Goal: Understand process/instructions

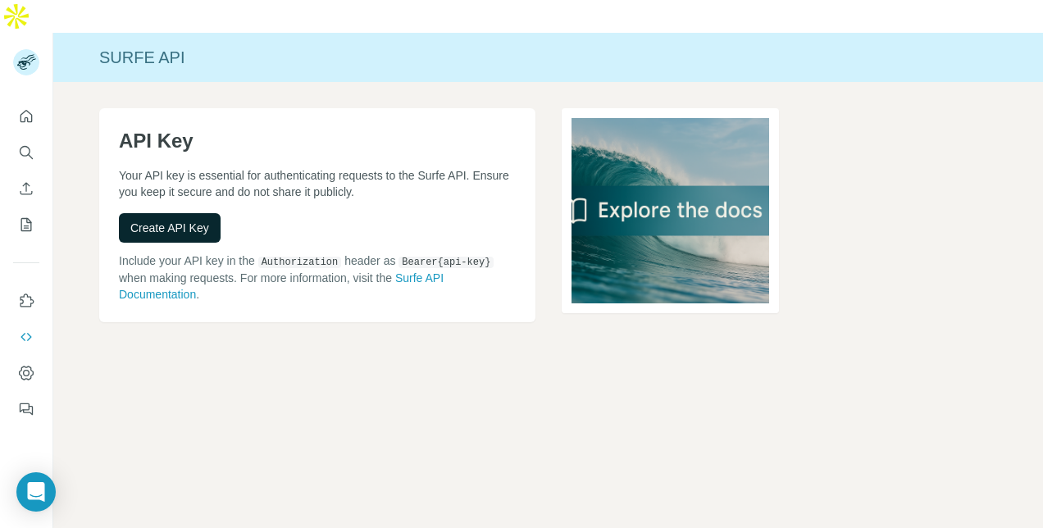
click at [166, 220] on span "Create API Key" at bounding box center [169, 228] width 79 height 16
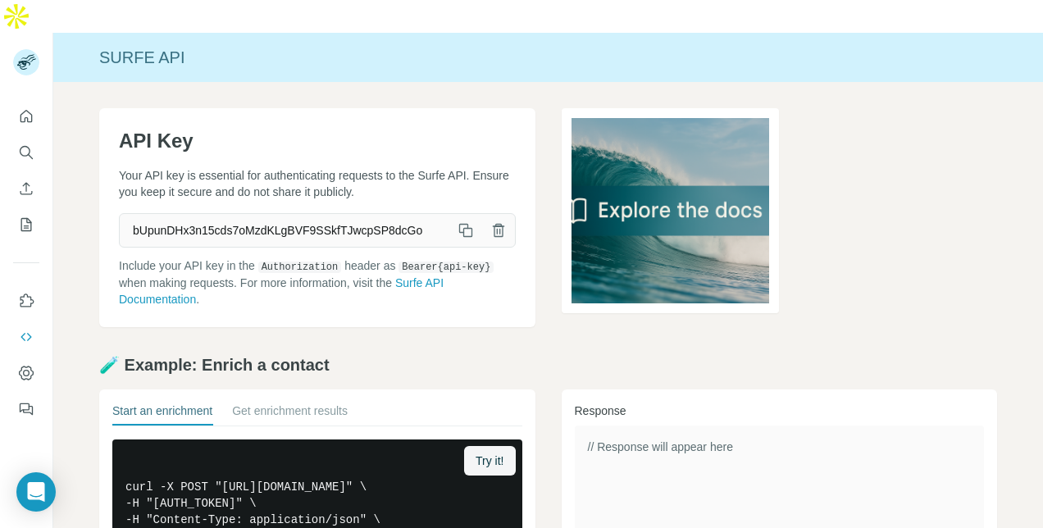
scroll to position [82, 0]
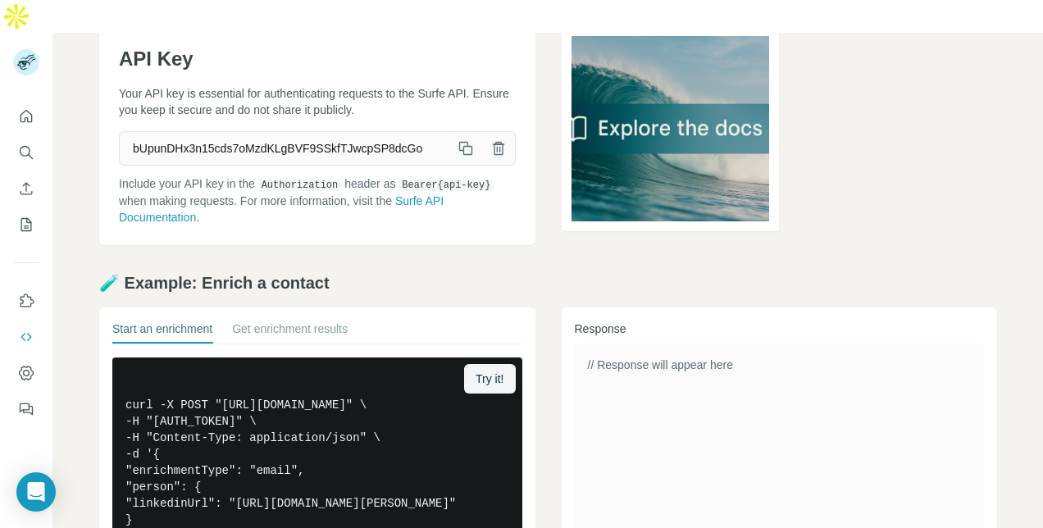
click at [457, 140] on icon "button" at bounding box center [465, 148] width 16 height 16
click at [459, 140] on icon "button" at bounding box center [465, 148] width 16 height 16
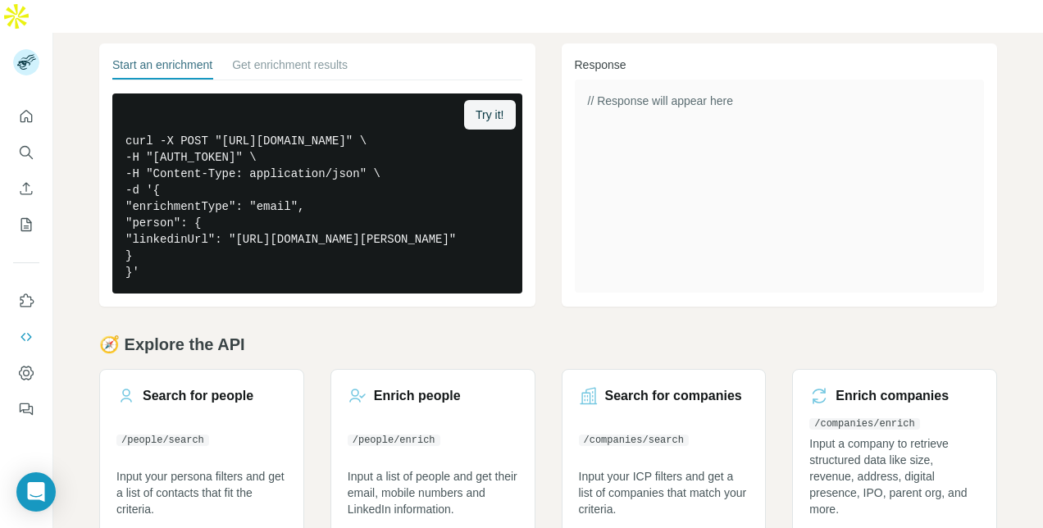
scroll to position [0, 0]
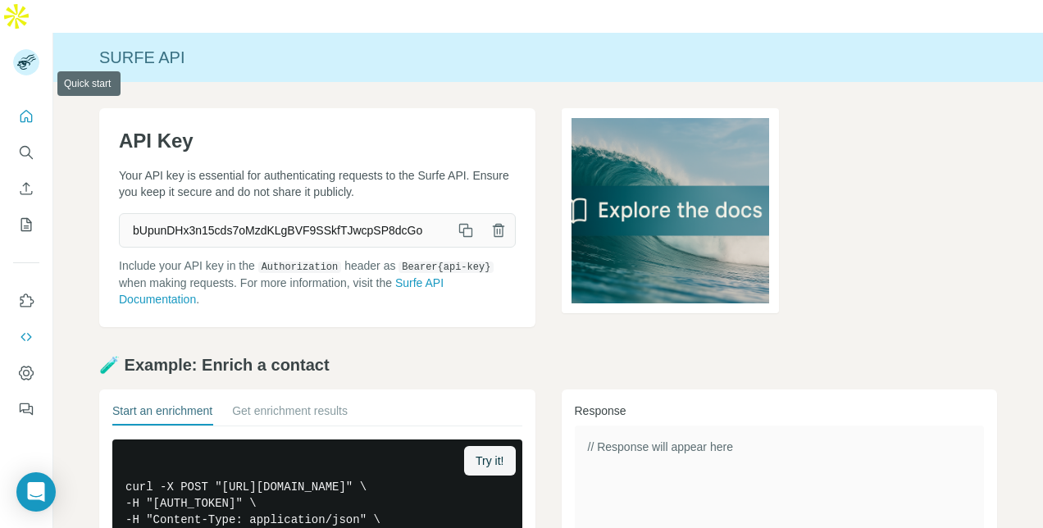
click at [31, 108] on icon "Quick start" at bounding box center [26, 116] width 16 height 16
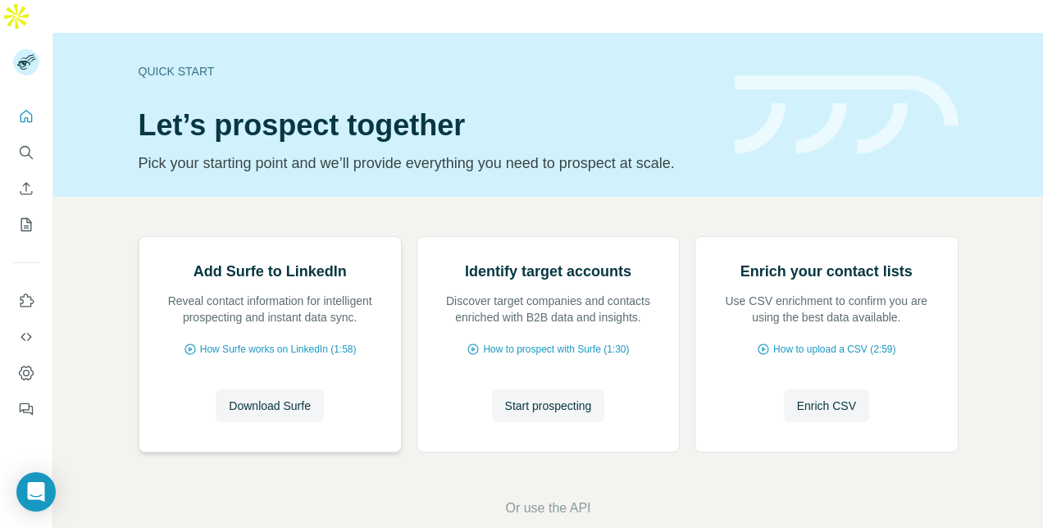
scroll to position [143, 0]
click at [266, 398] on span "Download Surfe" at bounding box center [270, 406] width 82 height 16
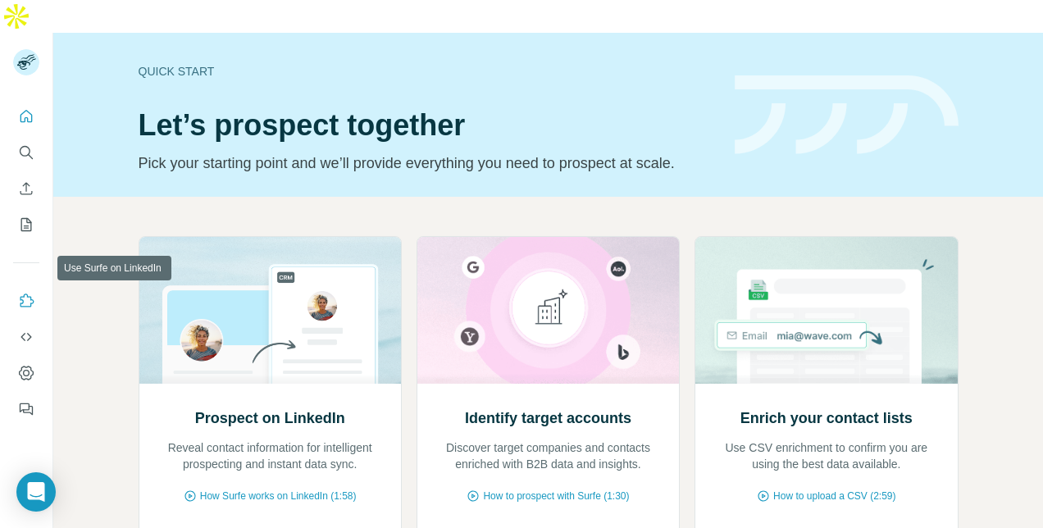
click at [726, 111] on header "Quick start Let’s prospect together Pick your starting point and we’ll provide …" at bounding box center [549, 115] width 820 height 120
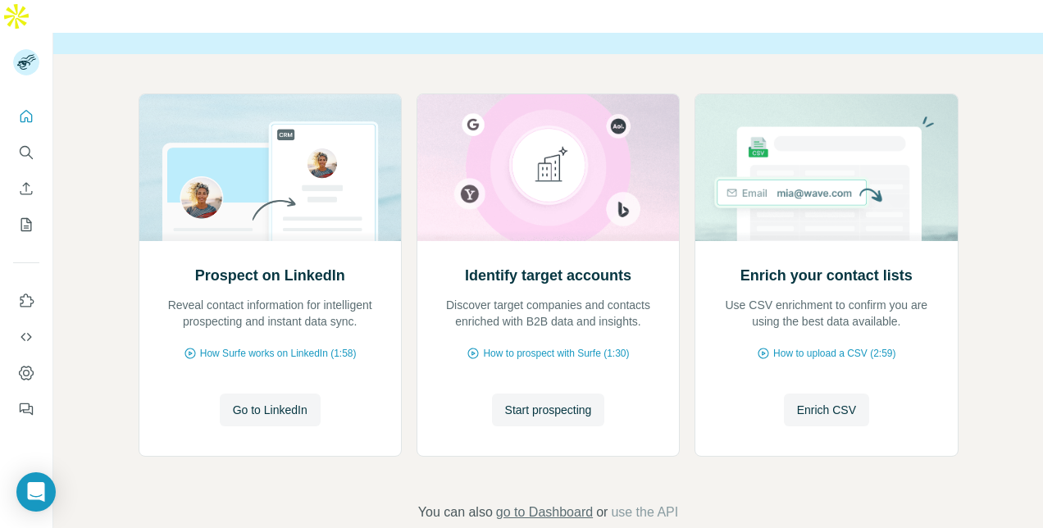
click at [547, 503] on span "go to Dashboard" at bounding box center [544, 513] width 97 height 20
click at [530, 503] on span "go to Dashboard" at bounding box center [544, 513] width 97 height 20
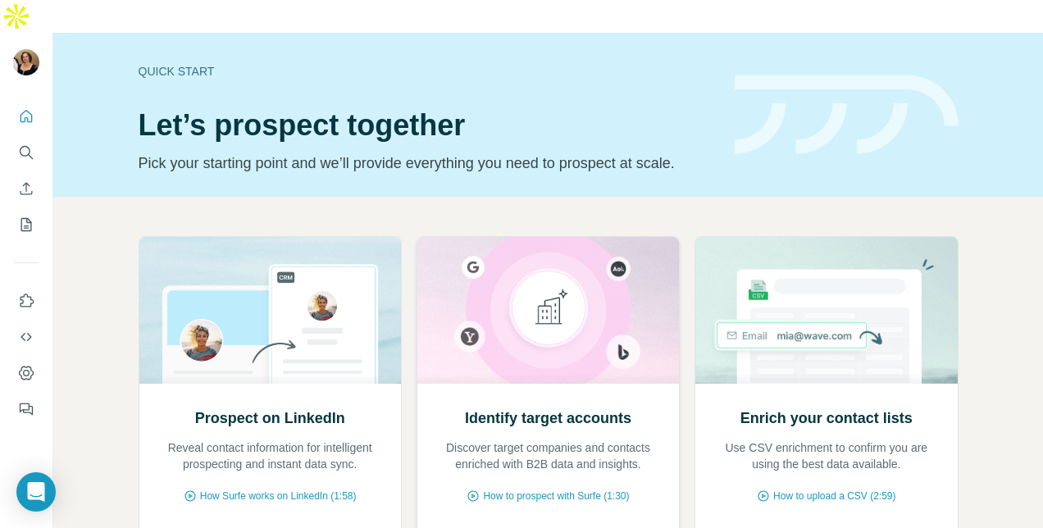
scroll to position [143, 0]
